Goal: Task Accomplishment & Management: Use online tool/utility

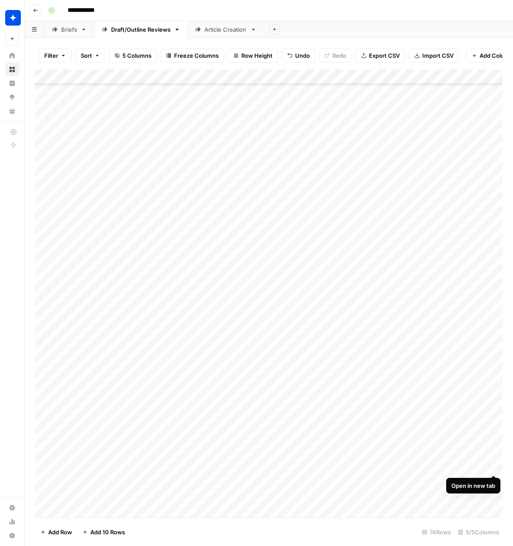
scroll to position [672, 0]
click at [495, 481] on div "Add Column" at bounding box center [268, 293] width 467 height 448
click at [492, 496] on div "Add Column" at bounding box center [268, 293] width 467 height 448
click at [493, 494] on div "Add Column" at bounding box center [268, 293] width 467 height 448
click at [338, 496] on div "Add Column" at bounding box center [268, 293] width 467 height 448
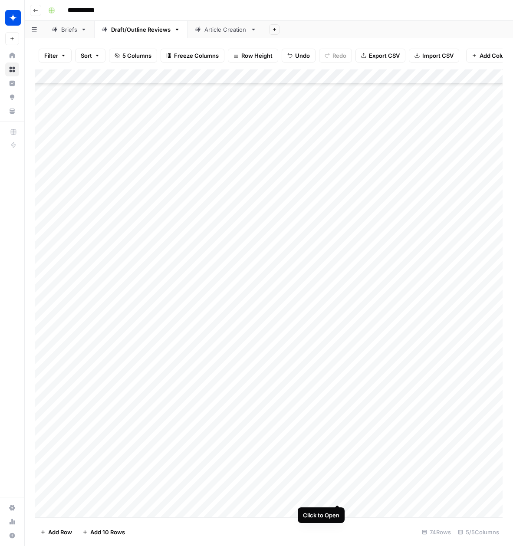
click at [336, 496] on div "Add Column" at bounding box center [268, 293] width 467 height 448
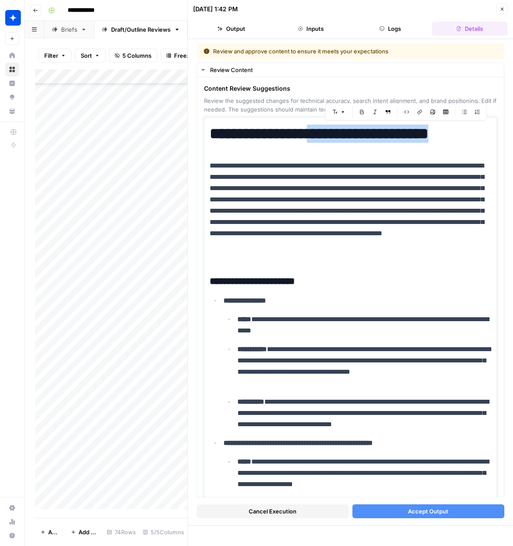
drag, startPoint x: 325, startPoint y: 136, endPoint x: 508, endPoint y: 137, distance: 182.6
click at [508, 137] on div "**********" at bounding box center [350, 282] width 325 height 486
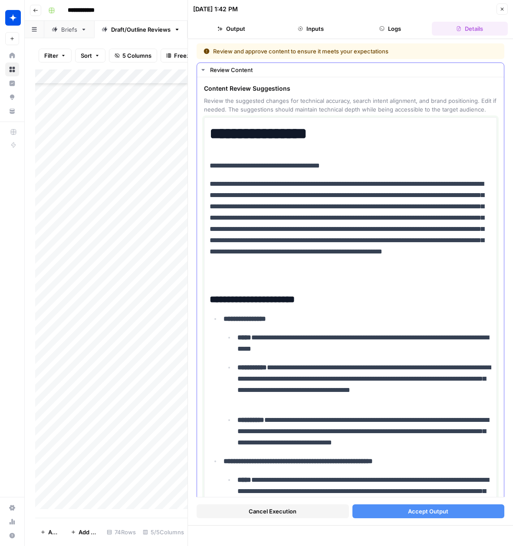
click at [210, 168] on p "**********" at bounding box center [349, 165] width 281 height 11
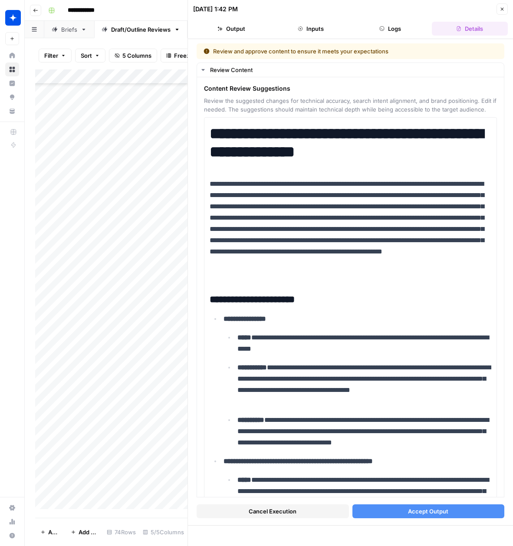
click at [375, 508] on button "Accept Output" at bounding box center [428, 511] width 152 height 14
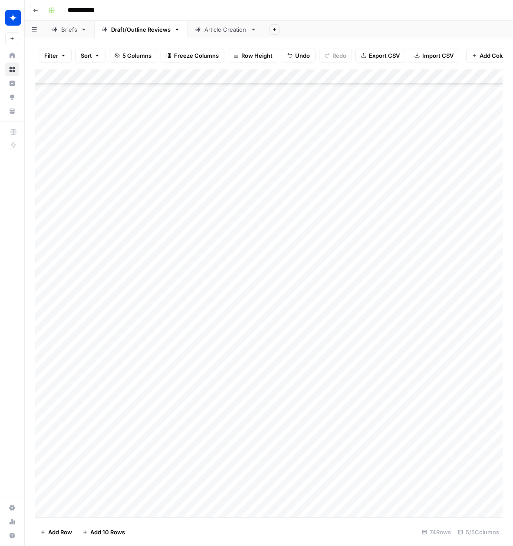
click at [494, 495] on div "Add Column" at bounding box center [268, 293] width 467 height 448
click at [75, 511] on div "Add Column" at bounding box center [268, 293] width 467 height 448
click at [179, 510] on div "Add Column" at bounding box center [268, 293] width 467 height 448
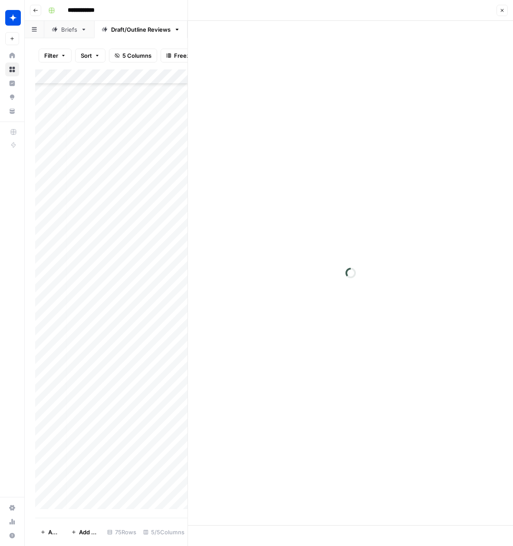
scroll to position [672, 3]
click at [224, 43] on p at bounding box center [350, 43] width 301 height 11
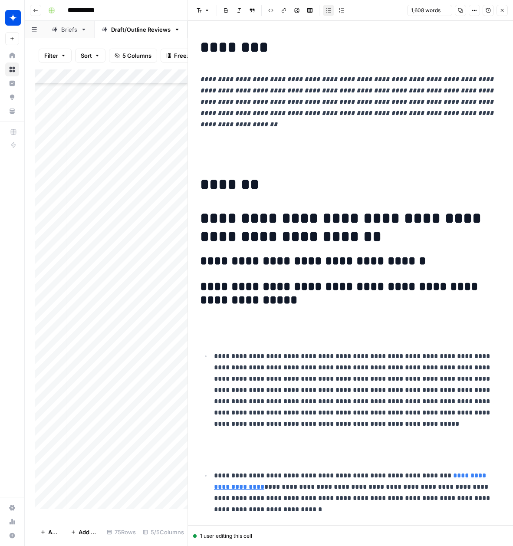
scroll to position [3534, 0]
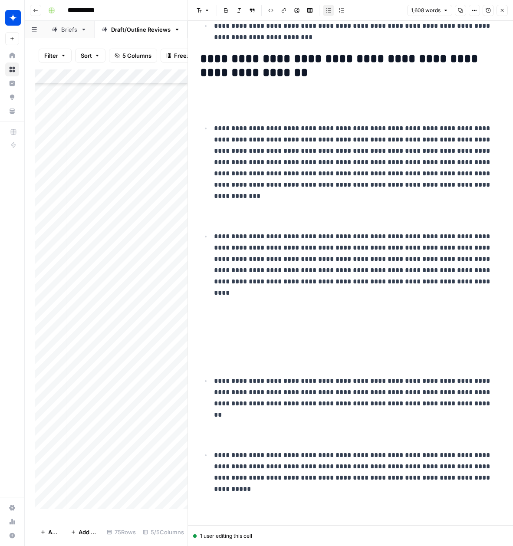
click at [230, 325] on p at bounding box center [350, 330] width 301 height 11
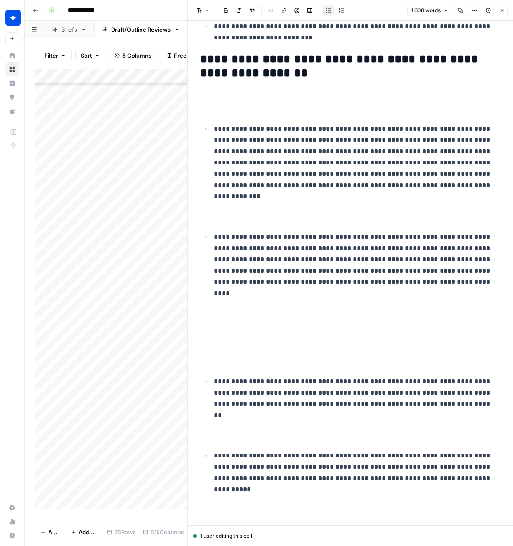
scroll to position [3532, 0]
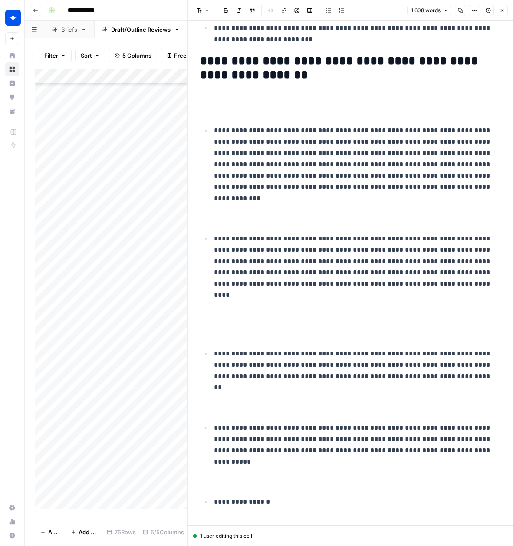
click at [217, 316] on p at bounding box center [350, 327] width 301 height 23
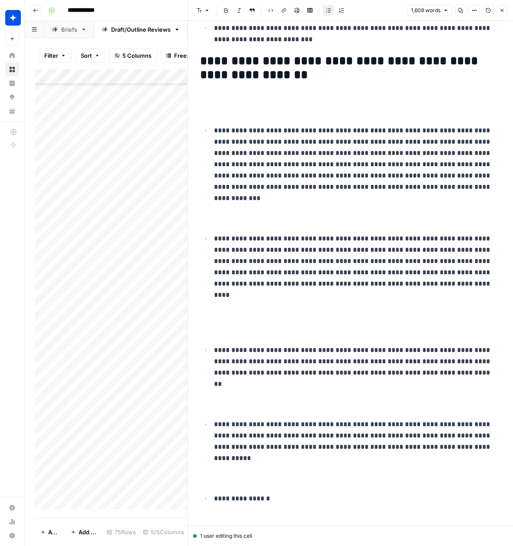
scroll to position [3517, 0]
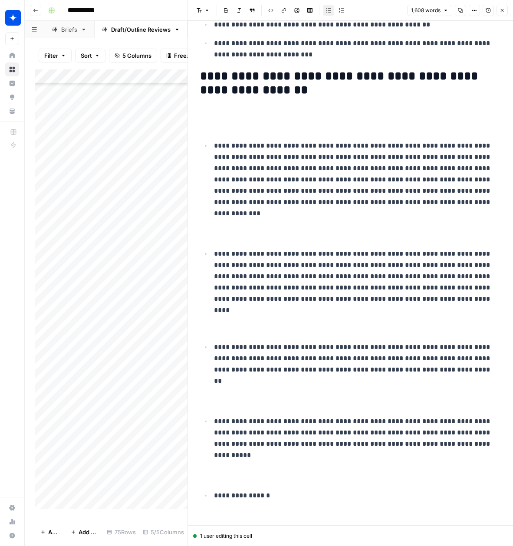
click at [220, 314] on p at bounding box center [357, 322] width 287 height 23
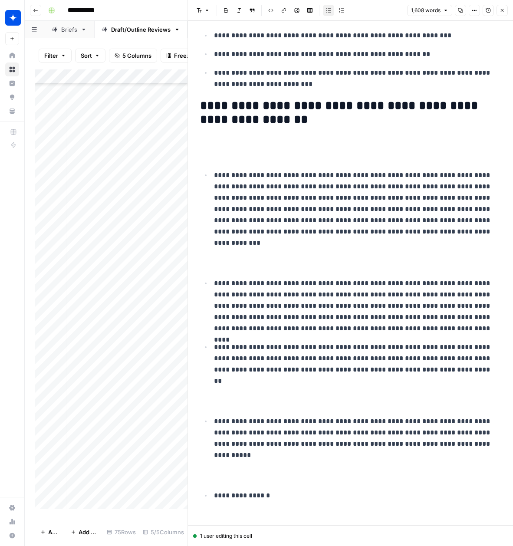
click at [219, 386] on p at bounding box center [350, 395] width 301 height 23
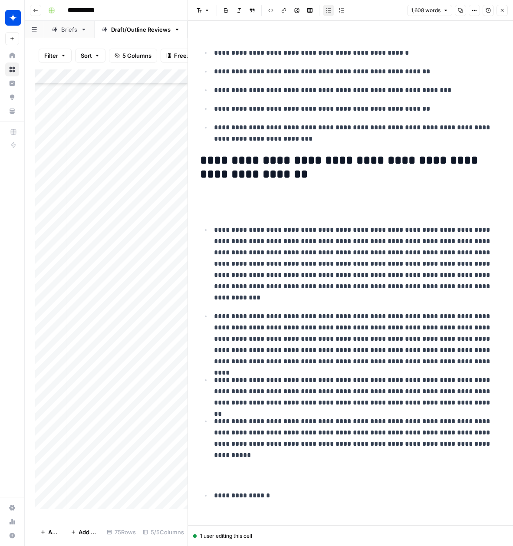
click at [217, 193] on p at bounding box center [350, 204] width 301 height 23
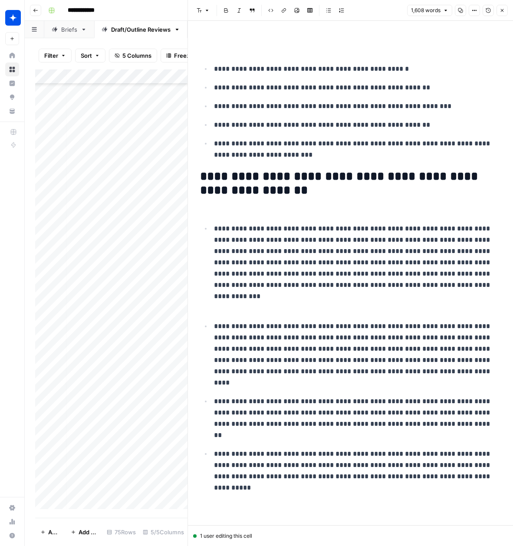
scroll to position [3415, 0]
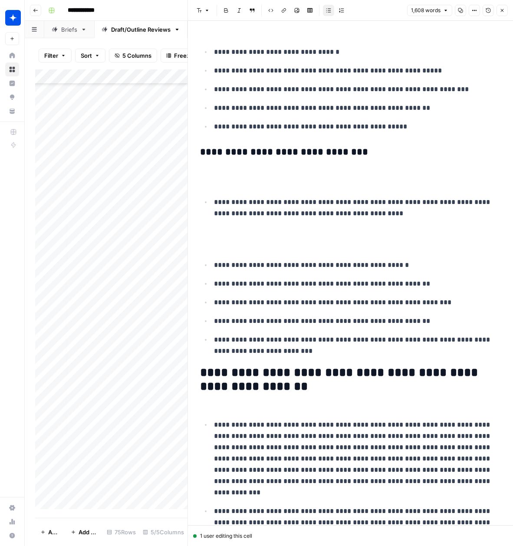
scroll to position [3221, 0]
click at [219, 227] on p at bounding box center [350, 238] width 301 height 23
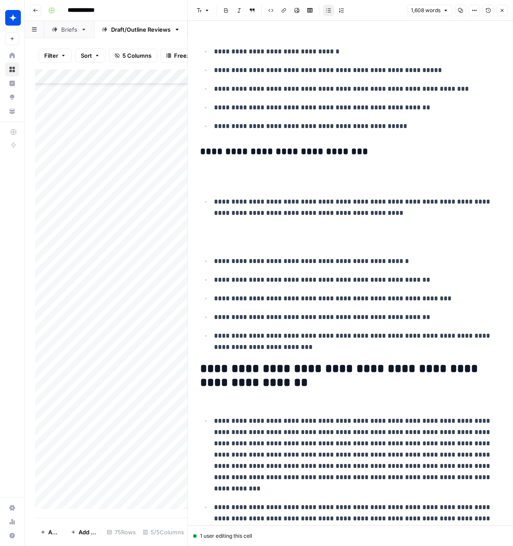
click at [225, 226] on p at bounding box center [357, 237] width 287 height 23
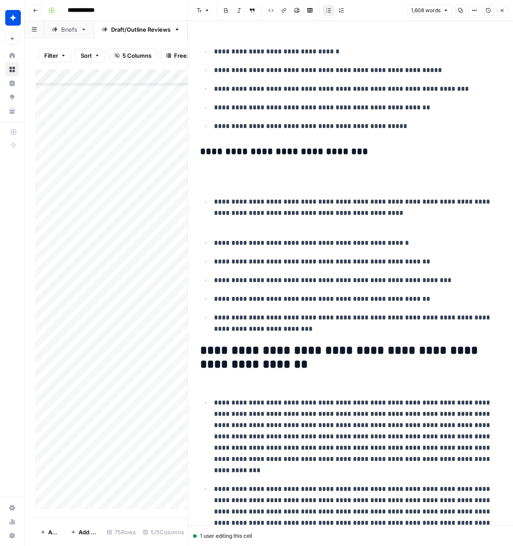
click at [217, 222] on ul "**********" at bounding box center [350, 265] width 301 height 139
click at [222, 220] on ul "**********" at bounding box center [350, 265] width 301 height 139
click at [219, 173] on p at bounding box center [350, 175] width 301 height 23
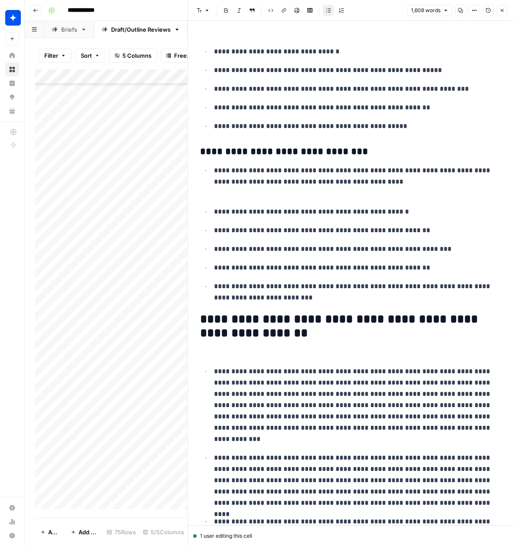
click at [231, 191] on ul "**********" at bounding box center [350, 233] width 301 height 139
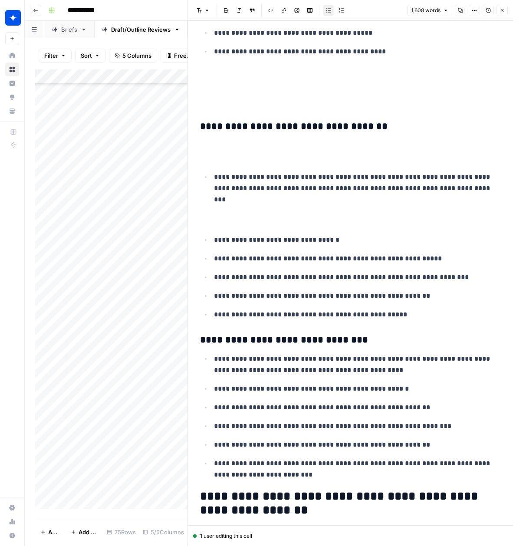
scroll to position [3027, 0]
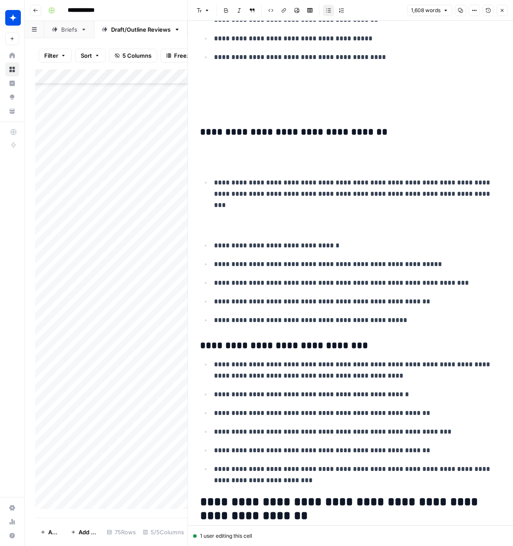
click at [216, 213] on p at bounding box center [350, 219] width 301 height 23
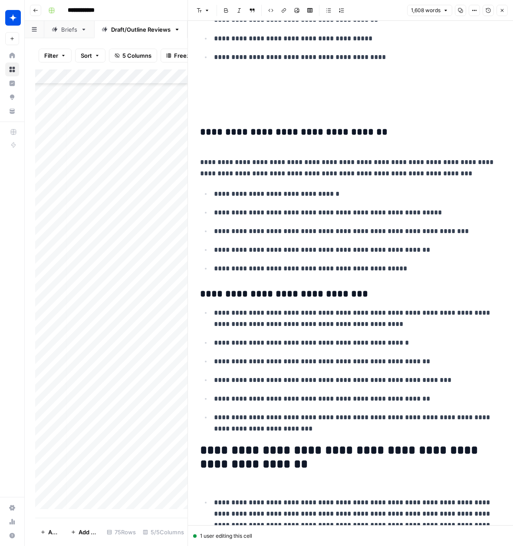
click at [330, 11] on icon "button" at bounding box center [328, 10] width 5 height 5
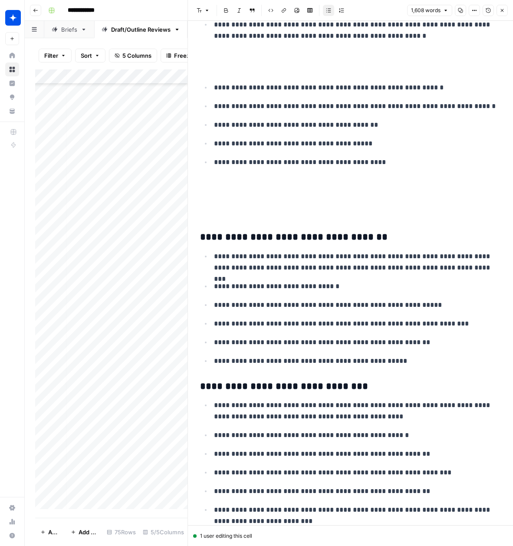
scroll to position [2950, 0]
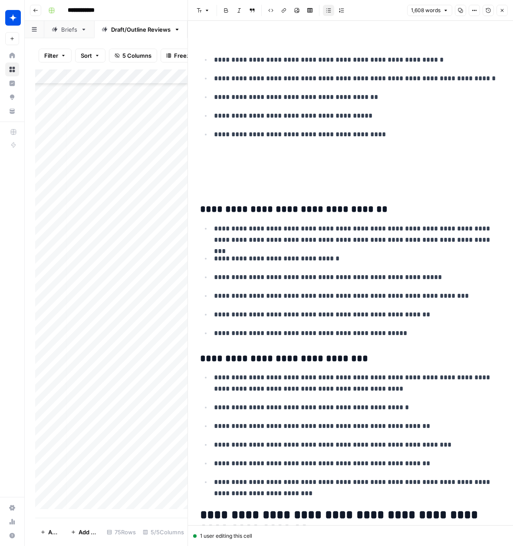
click at [219, 178] on p at bounding box center [350, 183] width 301 height 11
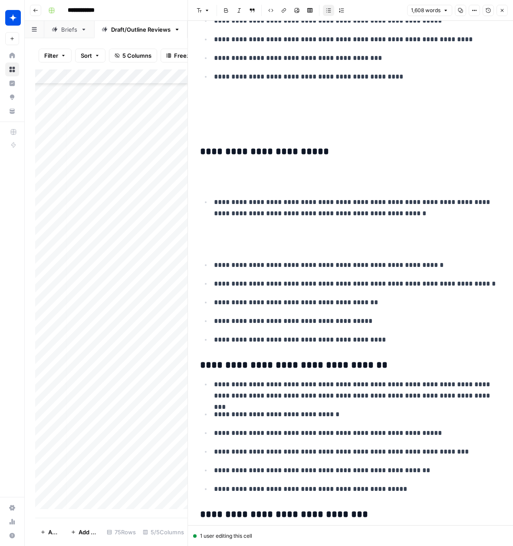
scroll to position [2744, 0]
click at [215, 235] on p at bounding box center [350, 239] width 301 height 23
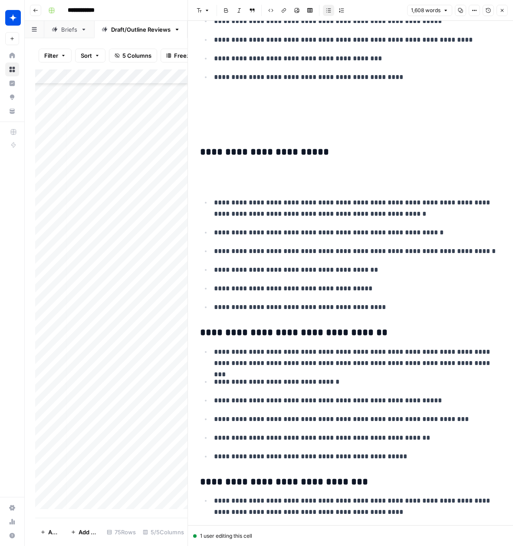
click at [229, 173] on p at bounding box center [350, 176] width 301 height 23
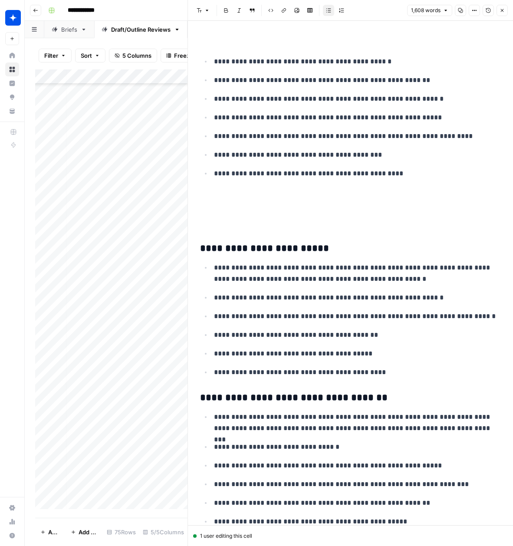
scroll to position [2655, 0]
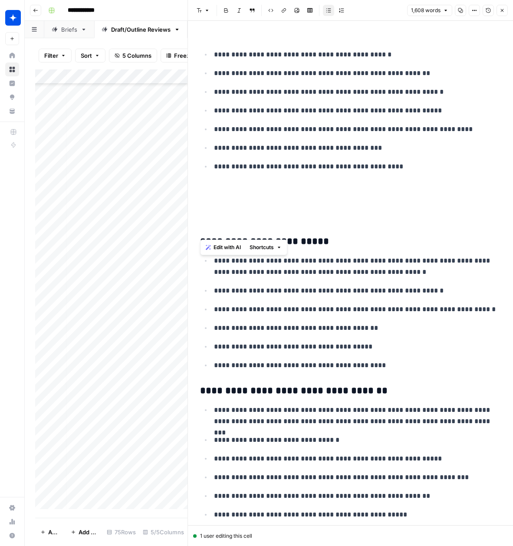
drag, startPoint x: 223, startPoint y: 211, endPoint x: 202, endPoint y: 166, distance: 49.9
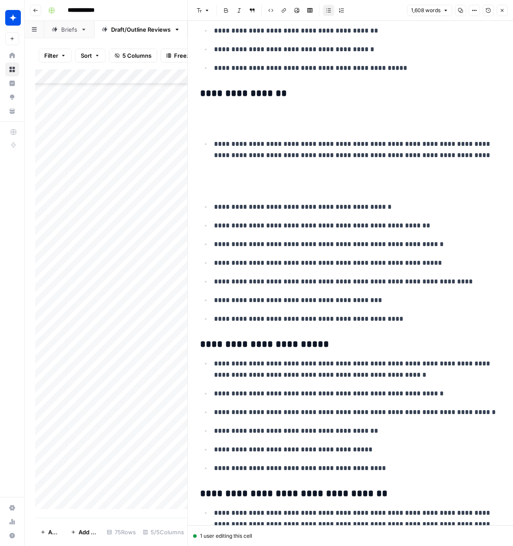
scroll to position [2479, 0]
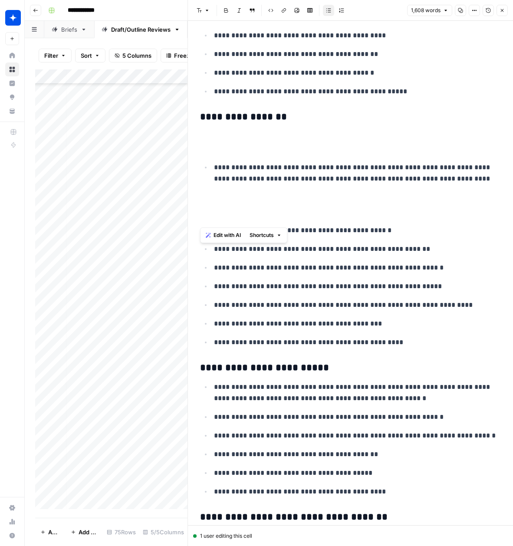
drag, startPoint x: 222, startPoint y: 206, endPoint x: 209, endPoint y: 183, distance: 26.4
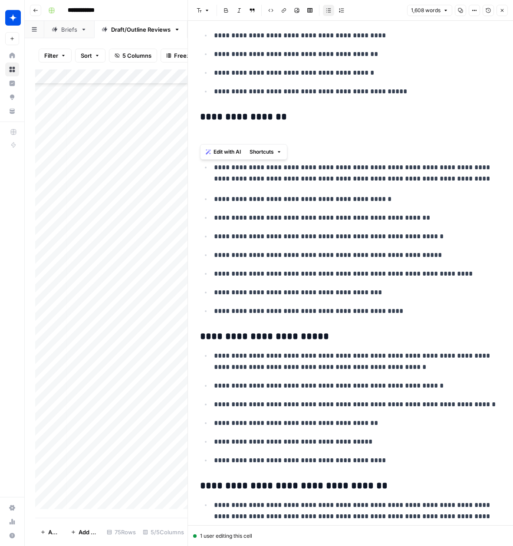
drag, startPoint x: 219, startPoint y: 141, endPoint x: 203, endPoint y: 123, distance: 24.3
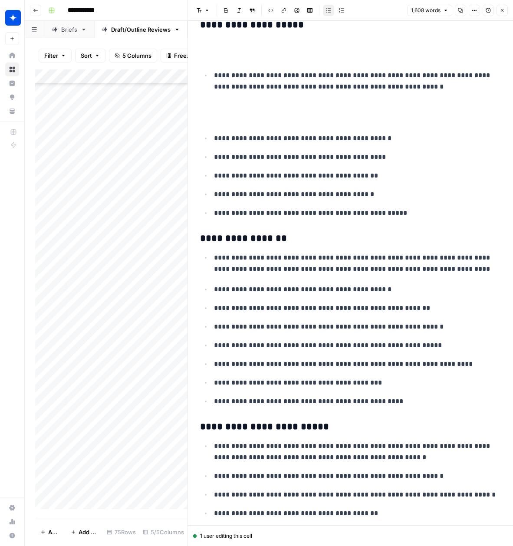
scroll to position [2355, 0]
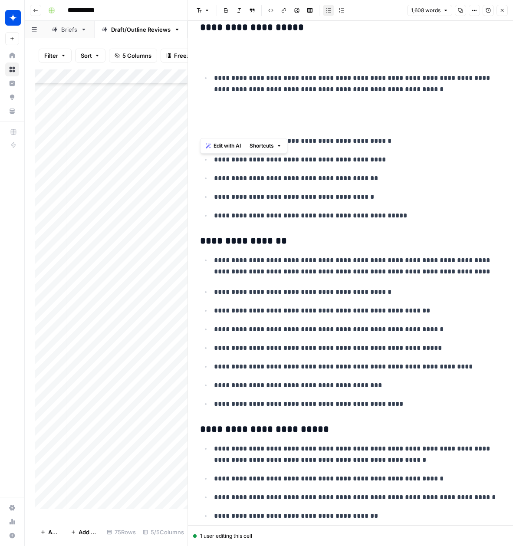
drag, startPoint x: 220, startPoint y: 121, endPoint x: 210, endPoint y: 96, distance: 27.3
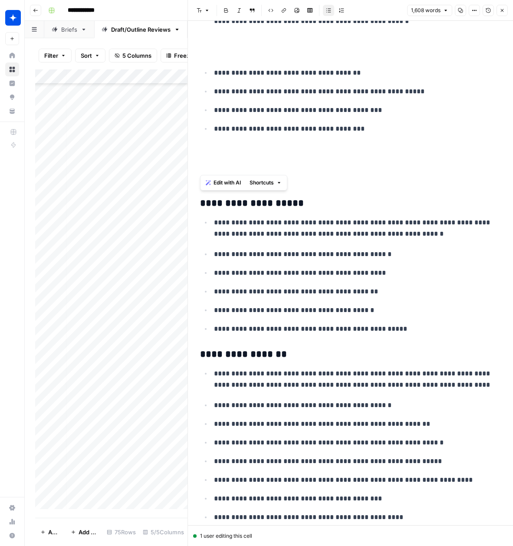
drag, startPoint x: 211, startPoint y: 160, endPoint x: 207, endPoint y: 142, distance: 18.1
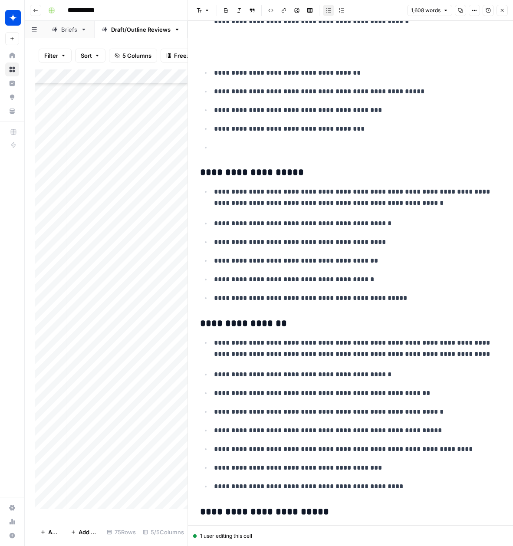
click at [221, 142] on p at bounding box center [357, 147] width 287 height 11
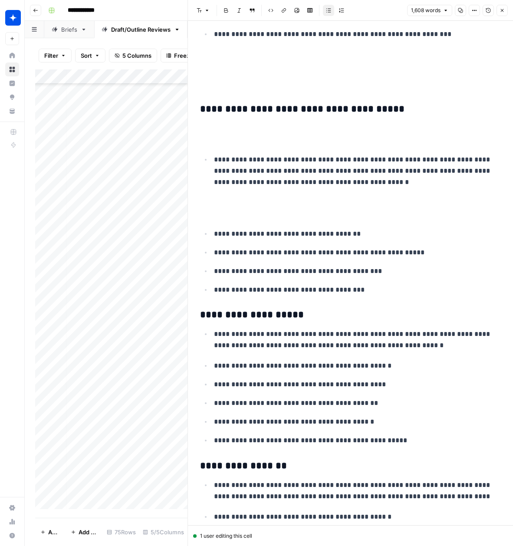
scroll to position [2073, 0]
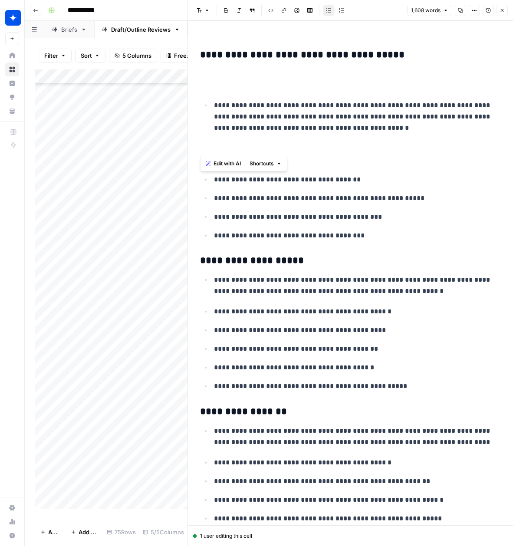
drag, startPoint x: 222, startPoint y: 153, endPoint x: 193, endPoint y: 131, distance: 35.9
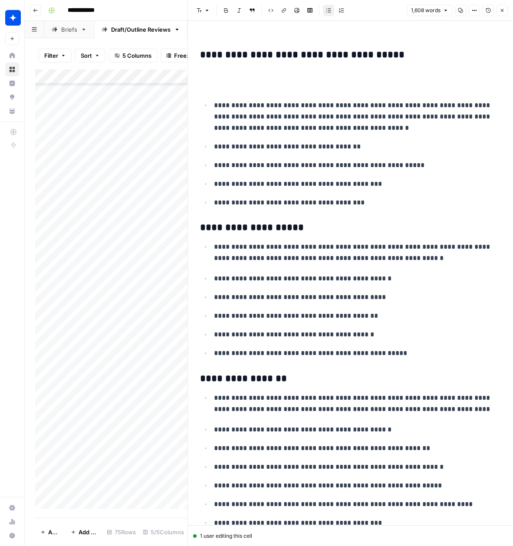
click at [224, 75] on p at bounding box center [350, 79] width 301 height 23
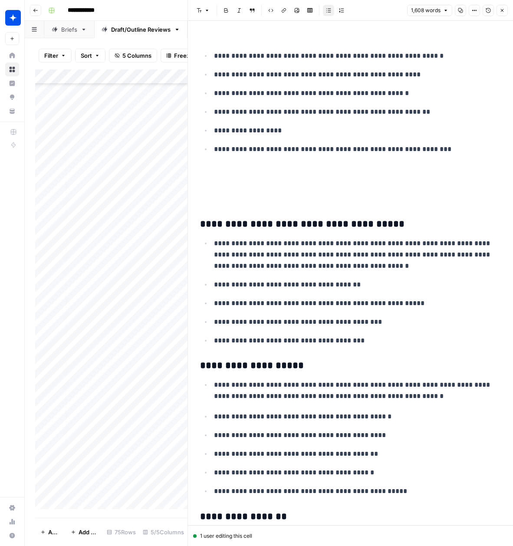
scroll to position [1898, 0]
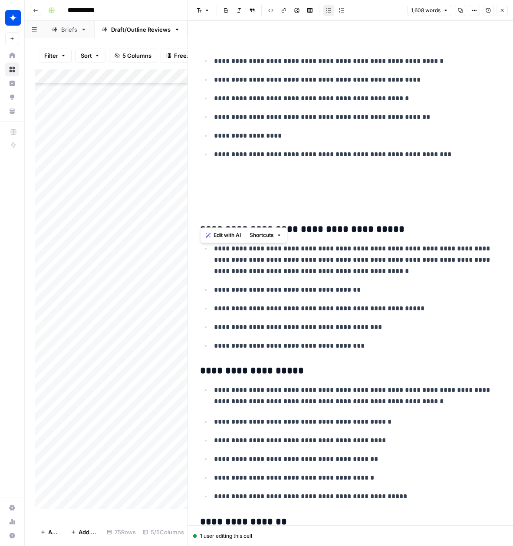
drag, startPoint x: 211, startPoint y: 191, endPoint x: 203, endPoint y: 166, distance: 25.9
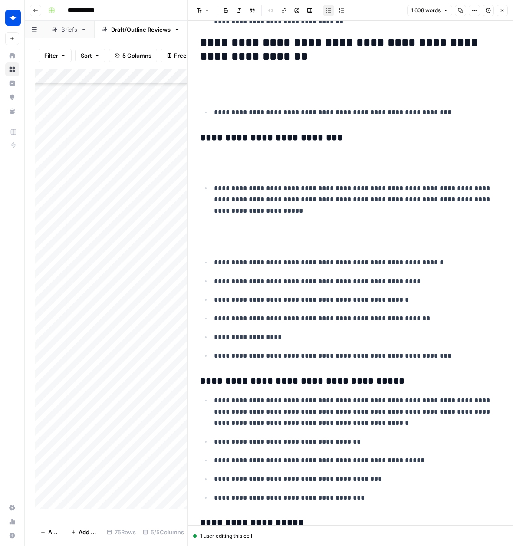
scroll to position [1694, 0]
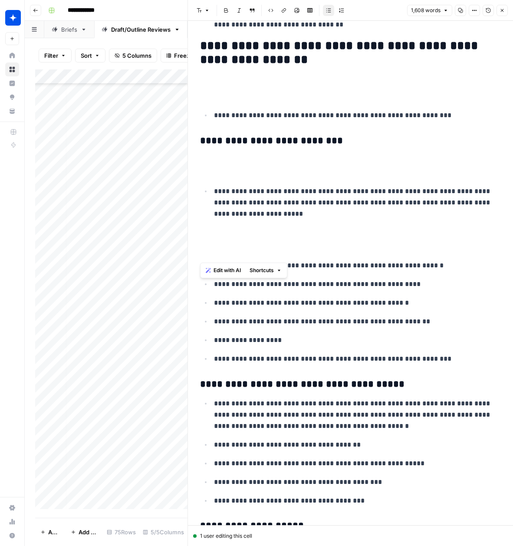
drag, startPoint x: 215, startPoint y: 239, endPoint x: 196, endPoint y: 215, distance: 30.3
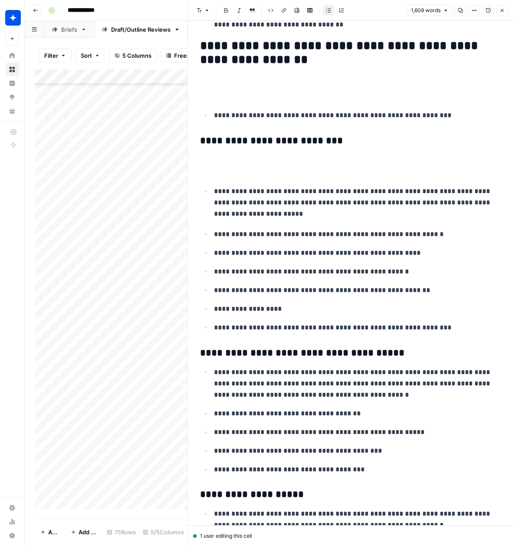
drag, startPoint x: 218, startPoint y: 164, endPoint x: 203, endPoint y: 155, distance: 17.2
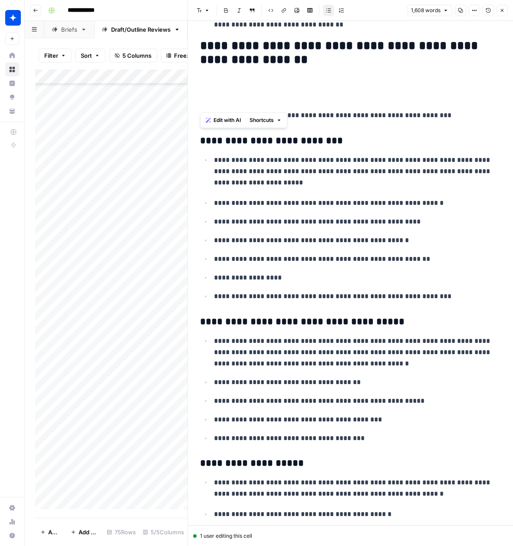
drag, startPoint x: 223, startPoint y: 93, endPoint x: 193, endPoint y: 66, distance: 40.3
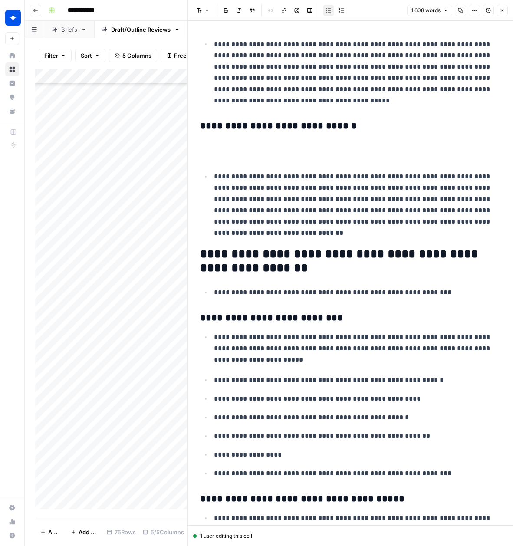
scroll to position [1466, 0]
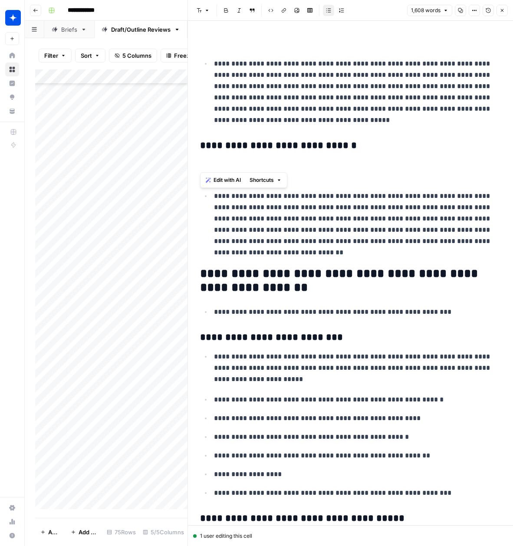
drag, startPoint x: 213, startPoint y: 167, endPoint x: 183, endPoint y: 154, distance: 33.0
click at [187, 154] on div "**********" at bounding box center [349, 273] width 325 height 546
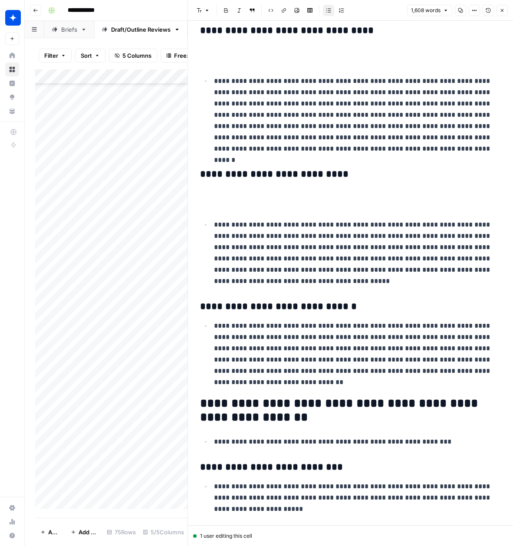
scroll to position [1306, 0]
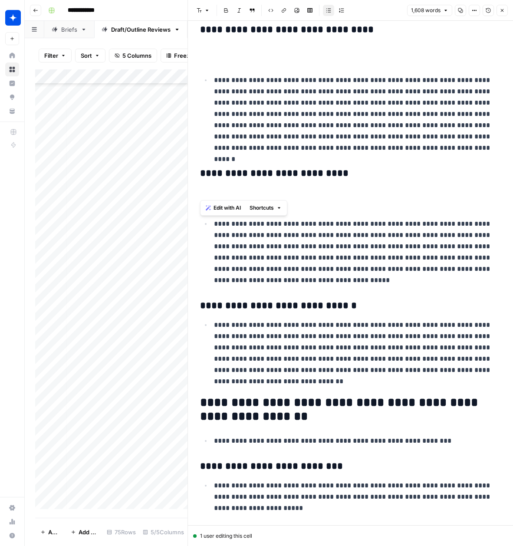
drag, startPoint x: 207, startPoint y: 194, endPoint x: 187, endPoint y: 174, distance: 28.5
click at [187, 174] on div "**********" at bounding box center [349, 273] width 325 height 546
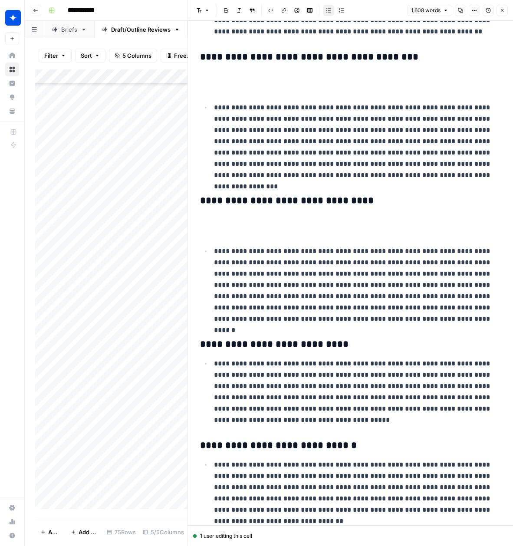
scroll to position [1117, 0]
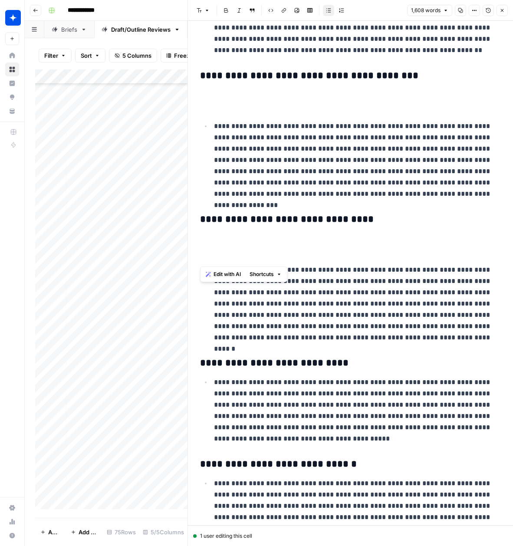
drag, startPoint x: 209, startPoint y: 245, endPoint x: 189, endPoint y: 228, distance: 26.5
click at [189, 228] on div "**********" at bounding box center [349, 273] width 325 height 546
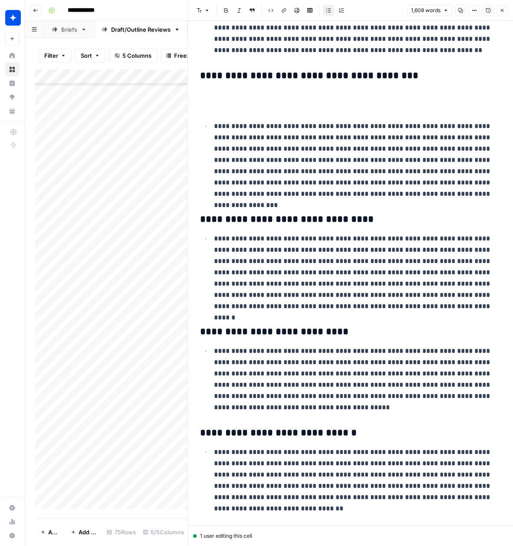
scroll to position [1119, 0]
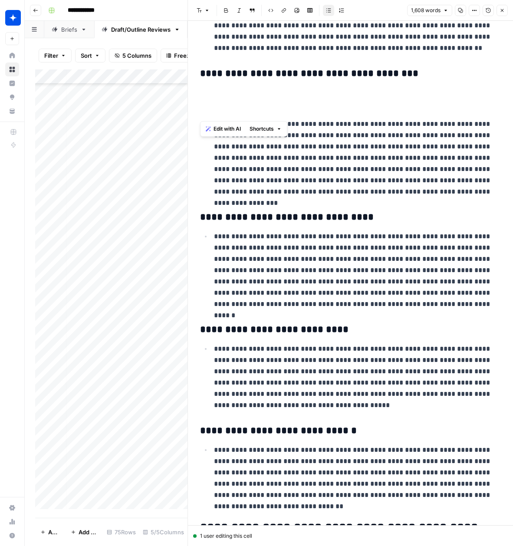
drag, startPoint x: 219, startPoint y: 100, endPoint x: 187, endPoint y: 81, distance: 37.9
click at [187, 81] on div "**********" at bounding box center [349, 273] width 325 height 546
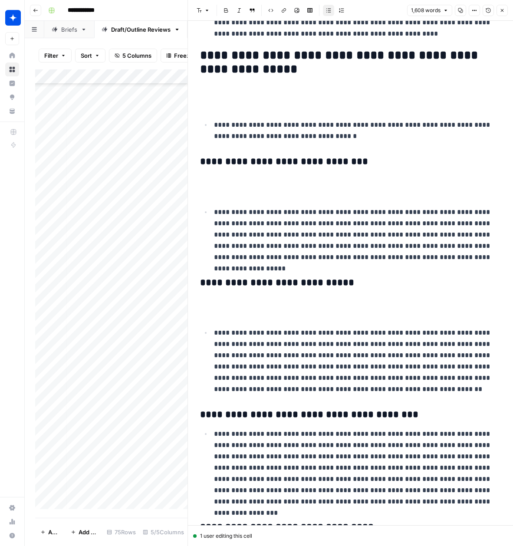
scroll to position [754, 0]
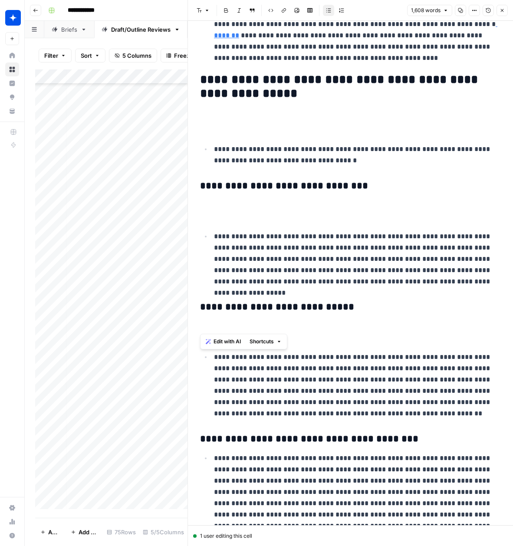
drag, startPoint x: 200, startPoint y: 325, endPoint x: 193, endPoint y: 314, distance: 12.8
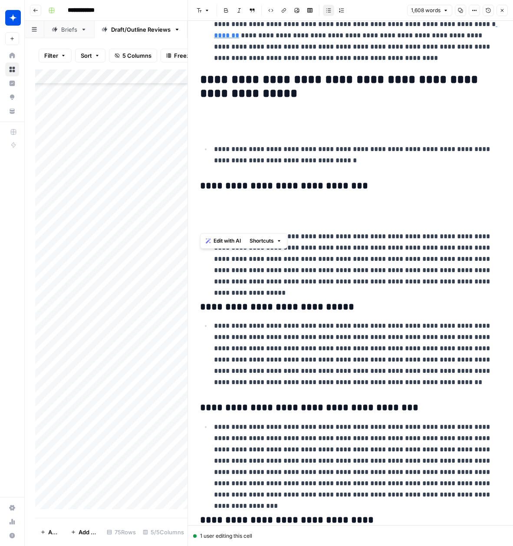
drag, startPoint x: 220, startPoint y: 214, endPoint x: 190, endPoint y: 191, distance: 38.3
click at [190, 191] on div "**********" at bounding box center [349, 273] width 325 height 546
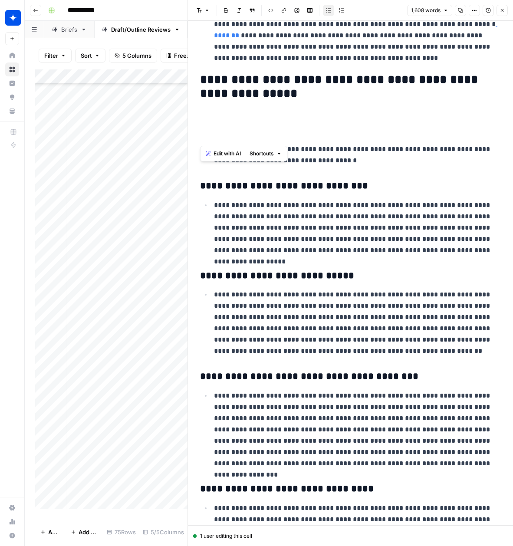
drag, startPoint x: 221, startPoint y: 119, endPoint x: 224, endPoint y: 104, distance: 15.0
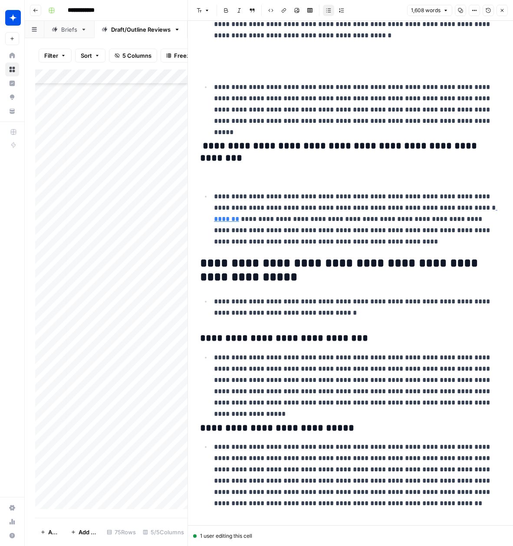
scroll to position [570, 0]
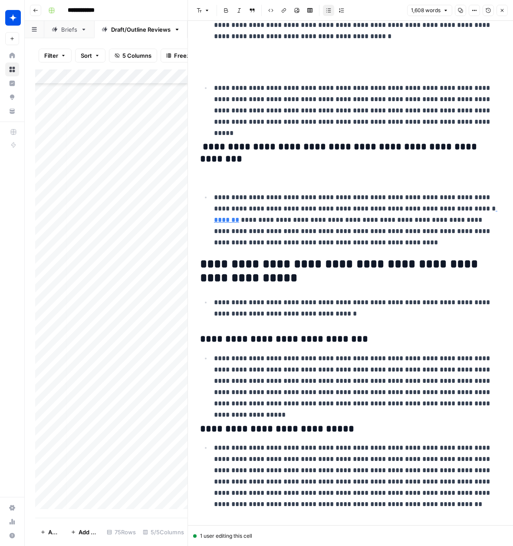
drag, startPoint x: 234, startPoint y: 170, endPoint x: 173, endPoint y: 160, distance: 61.5
click at [173, 160] on body "**********" at bounding box center [256, 273] width 513 height 546
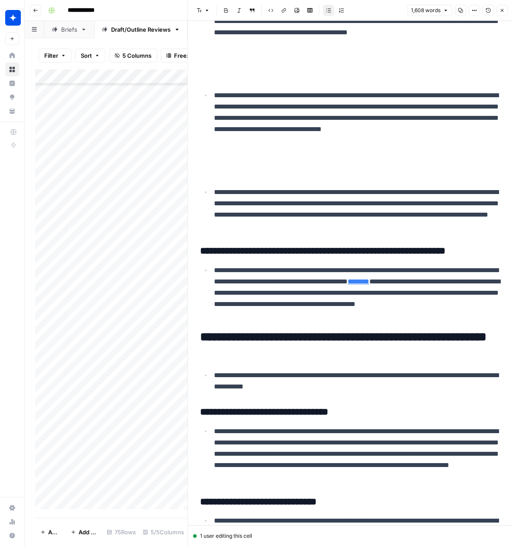
scroll to position [450, 0]
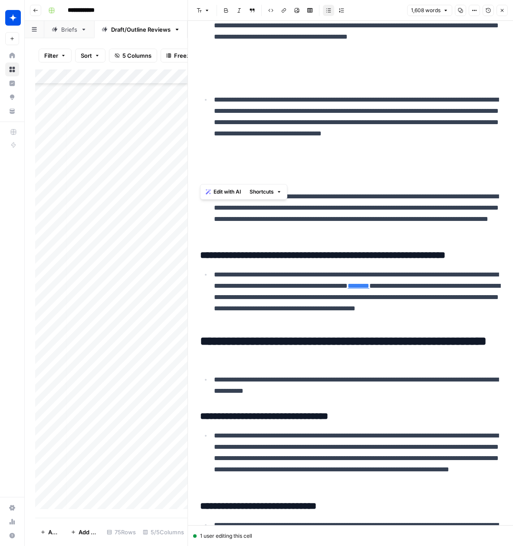
drag, startPoint x: 209, startPoint y: 176, endPoint x: 195, endPoint y: 166, distance: 17.7
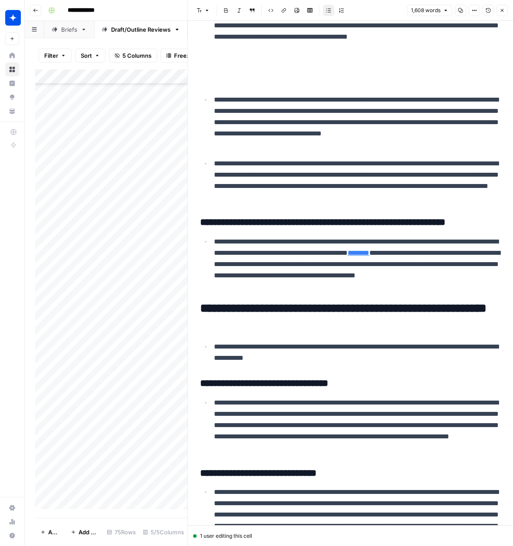
click at [223, 72] on p at bounding box center [350, 73] width 301 height 23
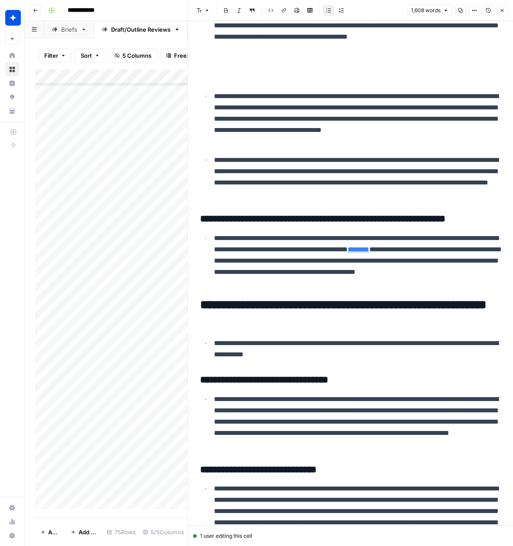
click at [242, 77] on p at bounding box center [357, 72] width 287 height 23
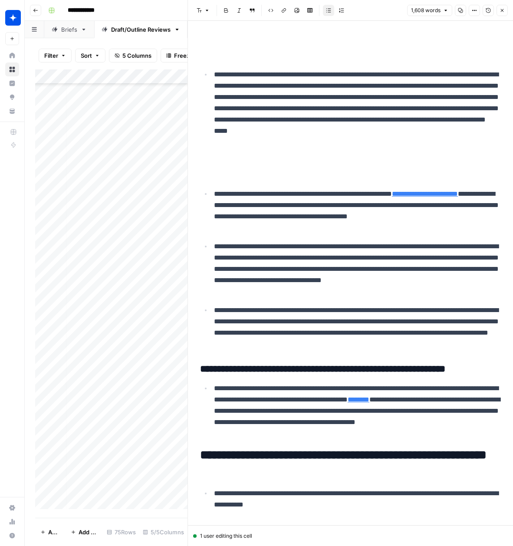
scroll to position [268, 0]
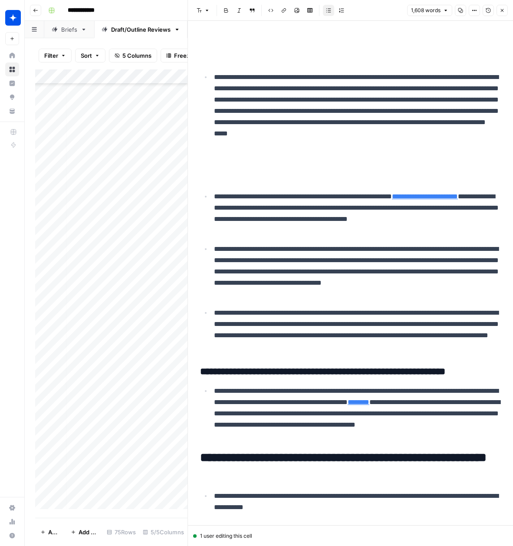
click at [232, 172] on p at bounding box center [350, 170] width 301 height 23
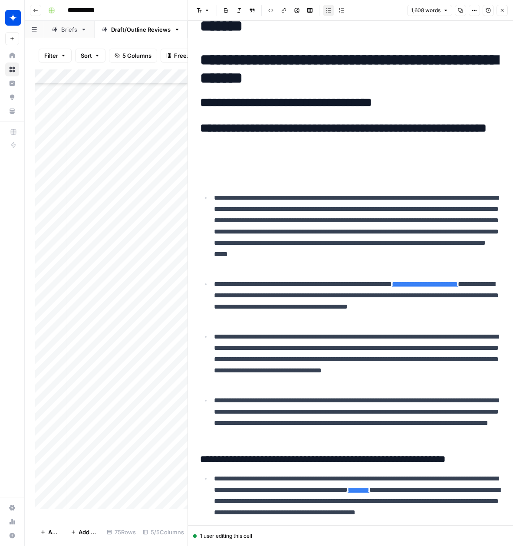
scroll to position [145, 0]
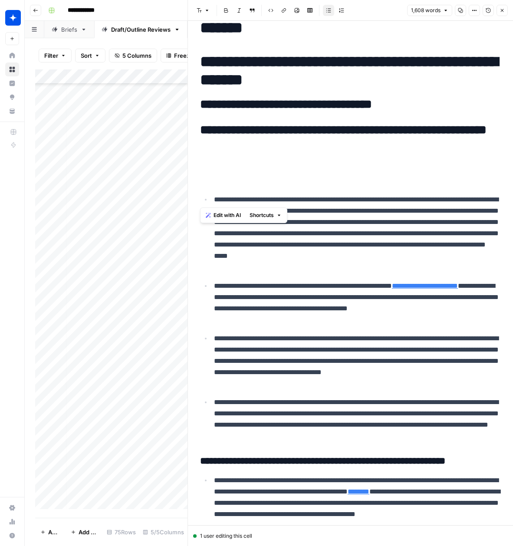
drag, startPoint x: 193, startPoint y: 175, endPoint x: 189, endPoint y: 164, distance: 12.6
click at [189, 164] on div "**********" at bounding box center [349, 273] width 325 height 546
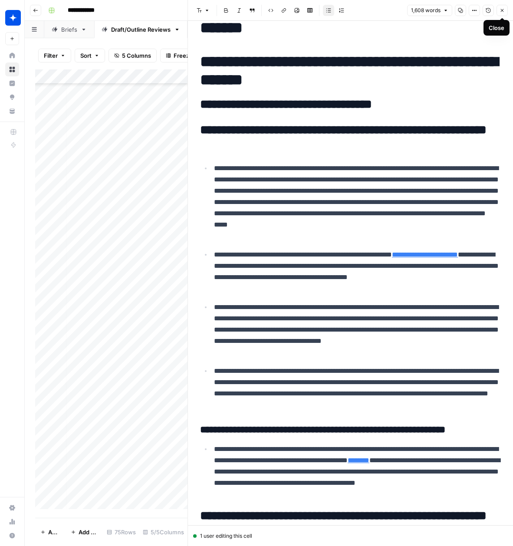
scroll to position [0, 0]
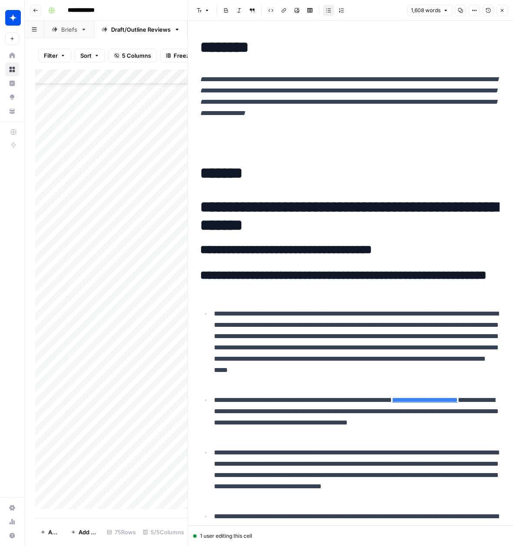
click at [243, 140] on p at bounding box center [350, 137] width 301 height 23
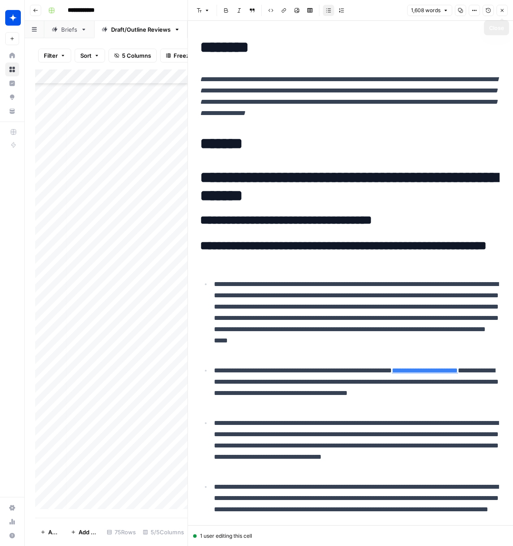
drag, startPoint x: 504, startPoint y: 10, endPoint x: 512, endPoint y: 36, distance: 27.6
click at [504, 10] on span "Close" at bounding box center [504, 10] width 0 height 0
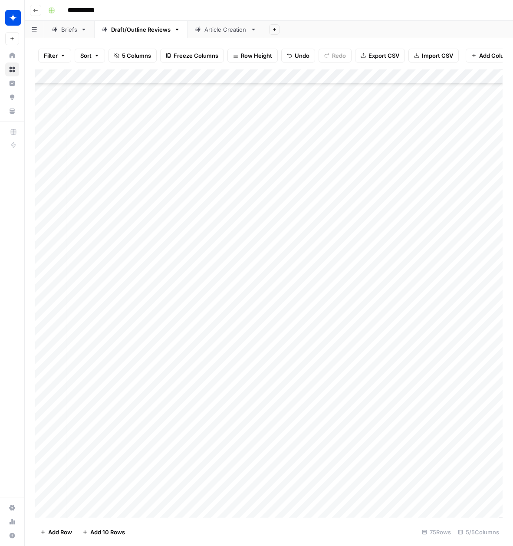
click at [238, 509] on div "Add Column" at bounding box center [268, 293] width 467 height 448
click at [223, 510] on div "Add Column" at bounding box center [268, 293] width 467 height 448
click at [211, 527] on button "Outline" at bounding box center [212, 525] width 26 height 10
drag, startPoint x: 292, startPoint y: 510, endPoint x: 298, endPoint y: 509, distance: 5.7
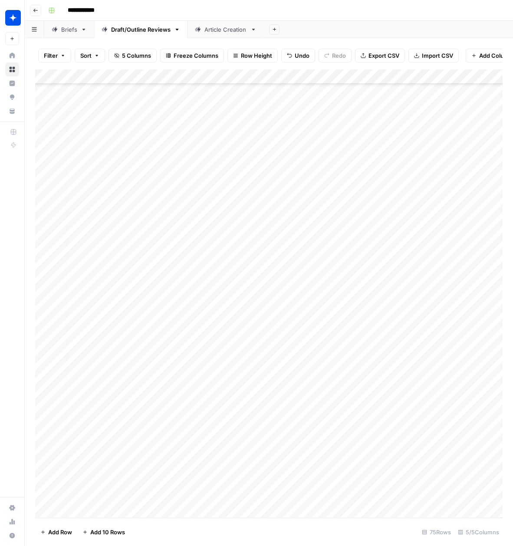
click at [298, 509] on div "Add Column" at bounding box center [268, 293] width 467 height 448
click at [303, 510] on div "Add Column" at bounding box center [268, 293] width 467 height 448
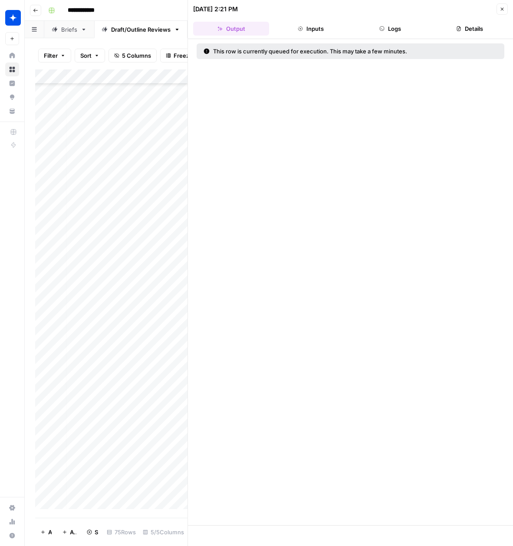
click at [502, 7] on icon "button" at bounding box center [501, 9] width 5 height 5
